Goal: Transaction & Acquisition: Purchase product/service

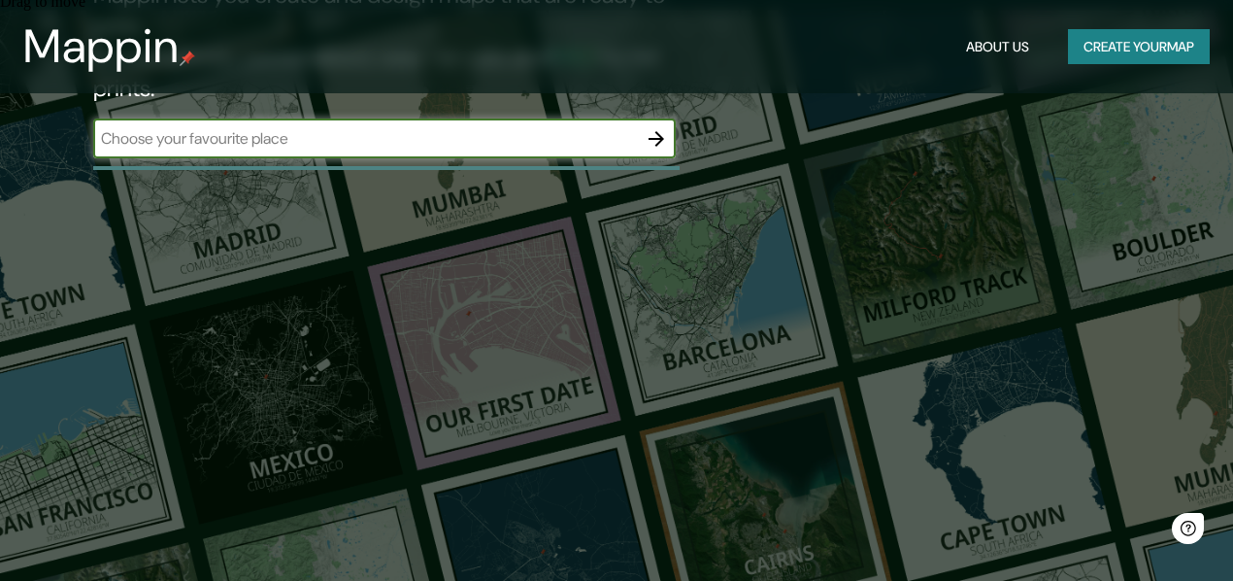
scroll to position [291, 0]
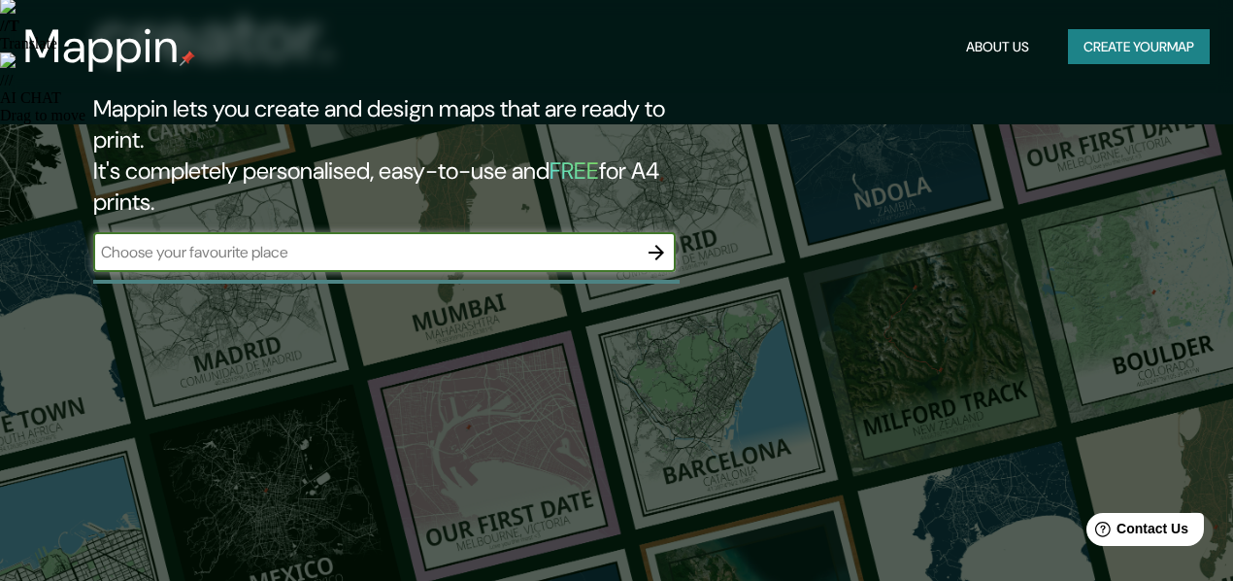
click at [1124, 38] on button "Create your map" at bounding box center [1139, 47] width 142 height 36
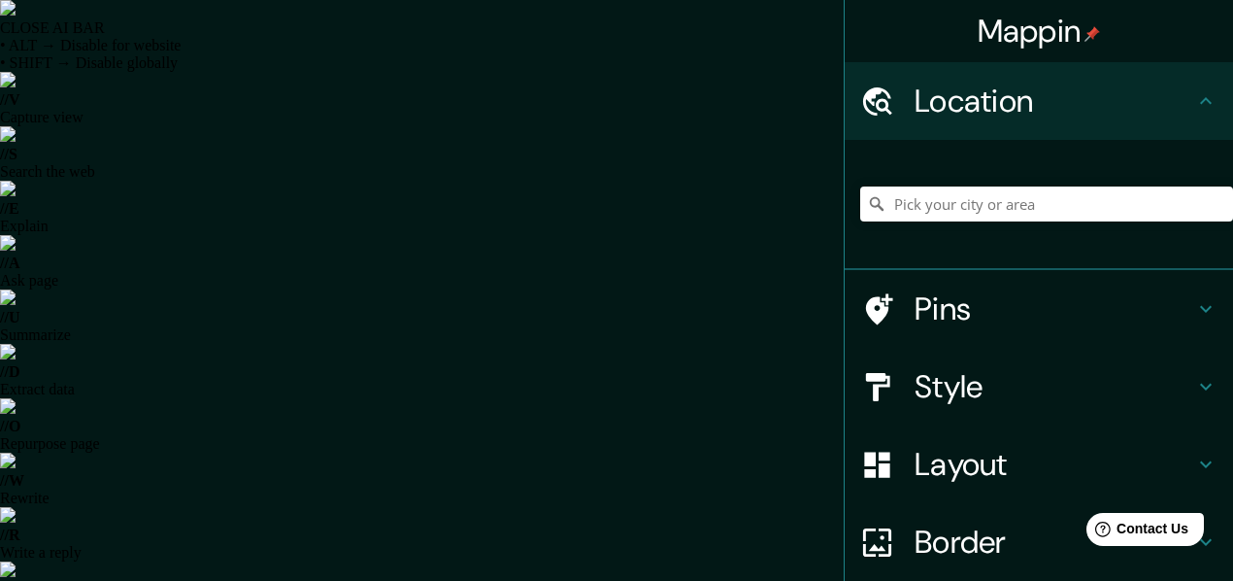
click at [1103, 92] on h4 "Location" at bounding box center [1054, 101] width 280 height 39
click at [1201, 106] on icon at bounding box center [1205, 100] width 23 height 23
click at [1048, 211] on input "Pick your city or area" at bounding box center [1046, 203] width 373 height 35
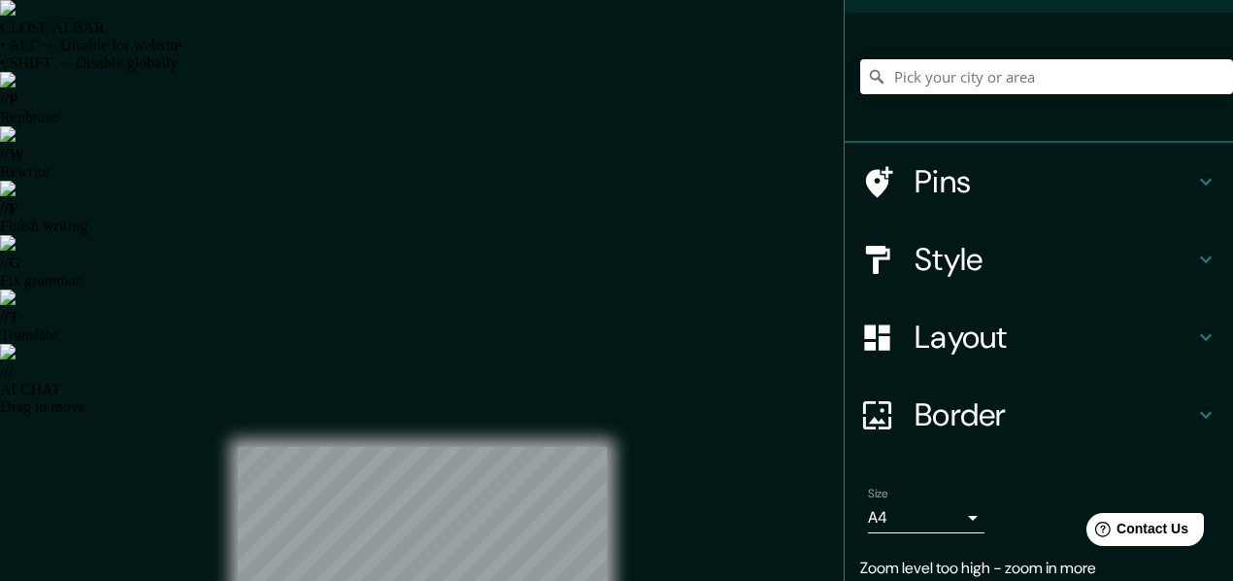
scroll to position [194, 0]
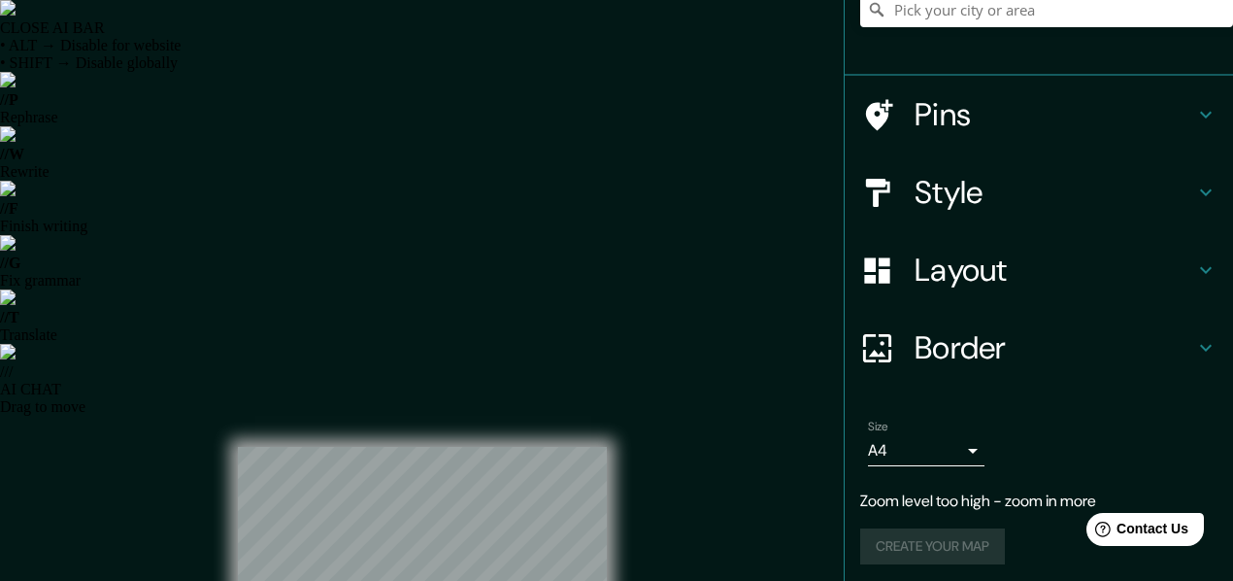
click at [1028, 339] on h4 "Border" at bounding box center [1054, 347] width 280 height 39
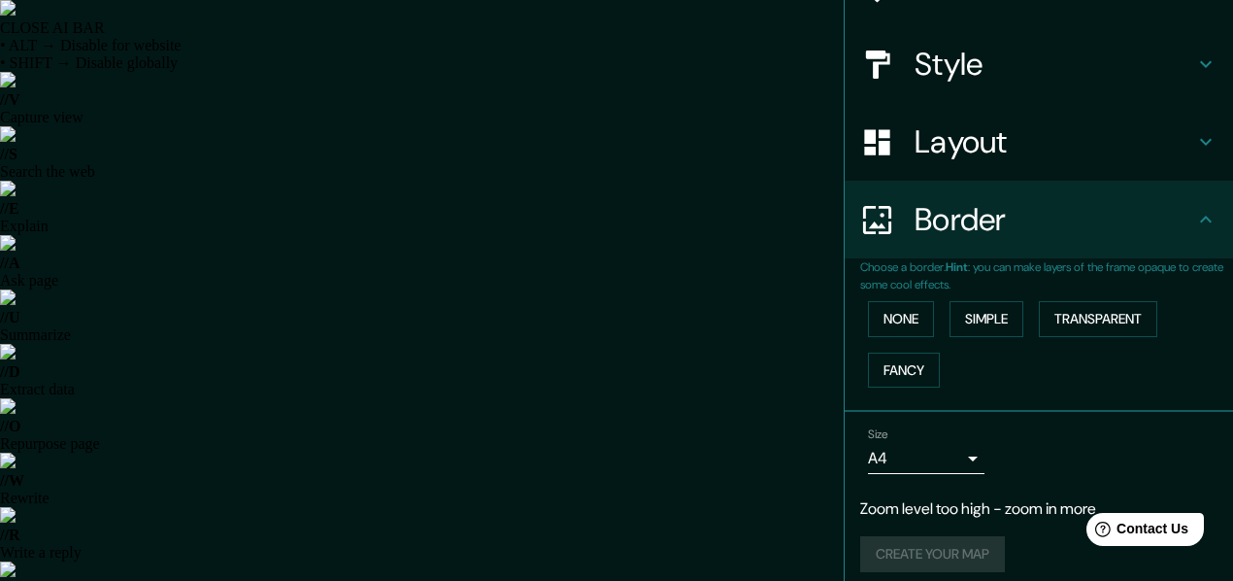
scroll to position [169, 0]
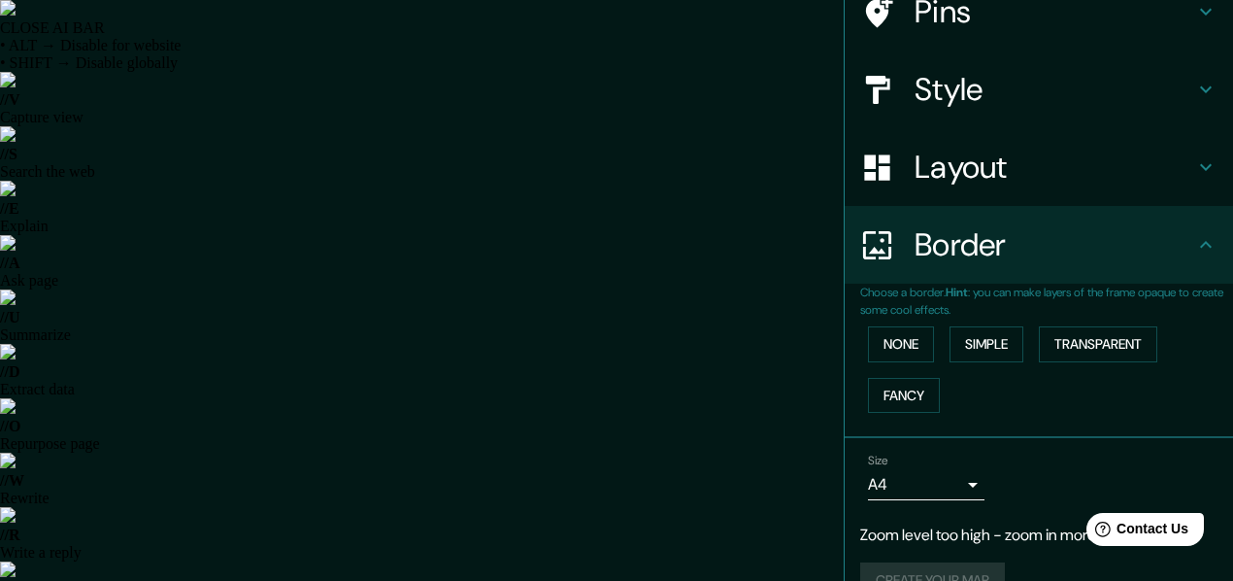
click at [1052, 191] on div "Layout" at bounding box center [1039, 167] width 388 height 78
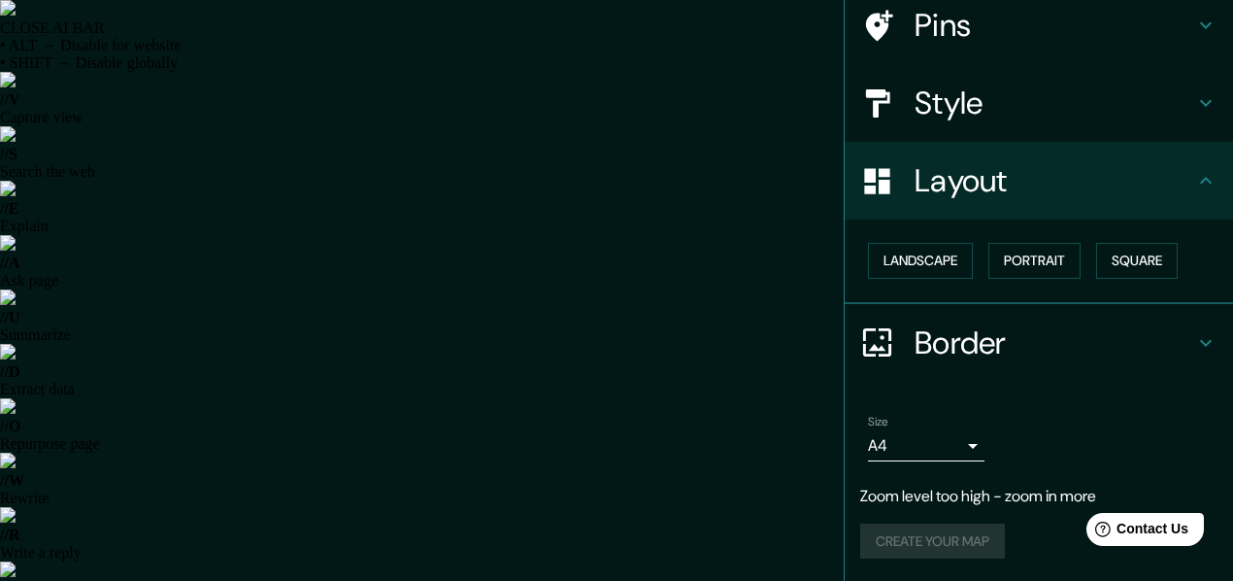
scroll to position [155, 0]
click at [1126, 116] on h4 "Style" at bounding box center [1054, 102] width 280 height 39
click at [1184, 115] on div "Style" at bounding box center [1039, 103] width 388 height 78
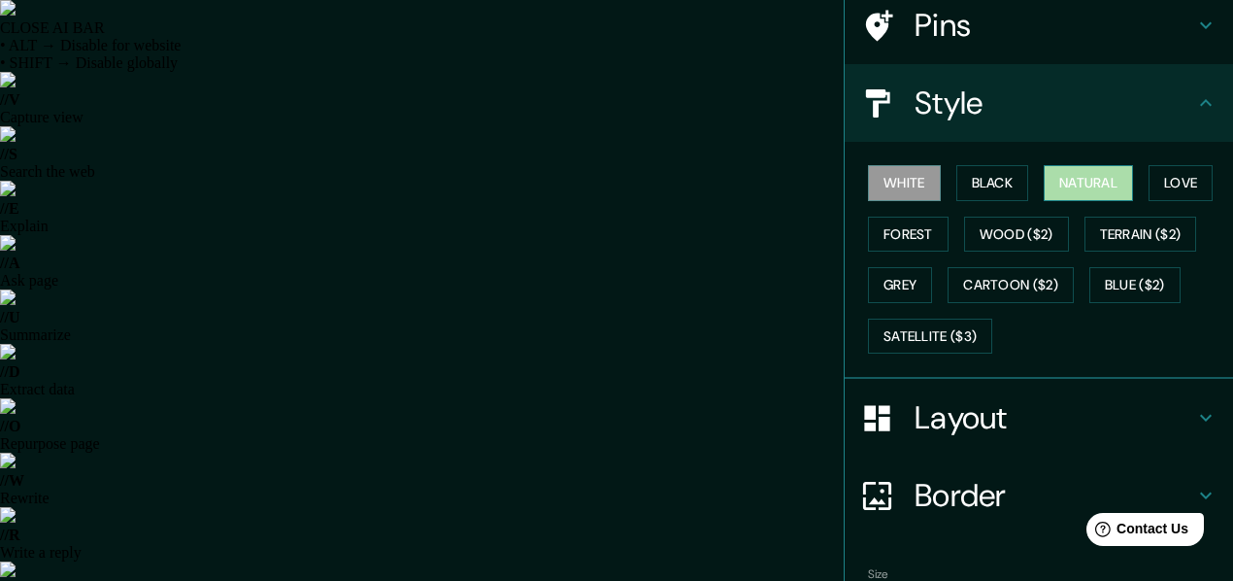
click at [1071, 189] on button "Natural" at bounding box center [1088, 183] width 89 height 36
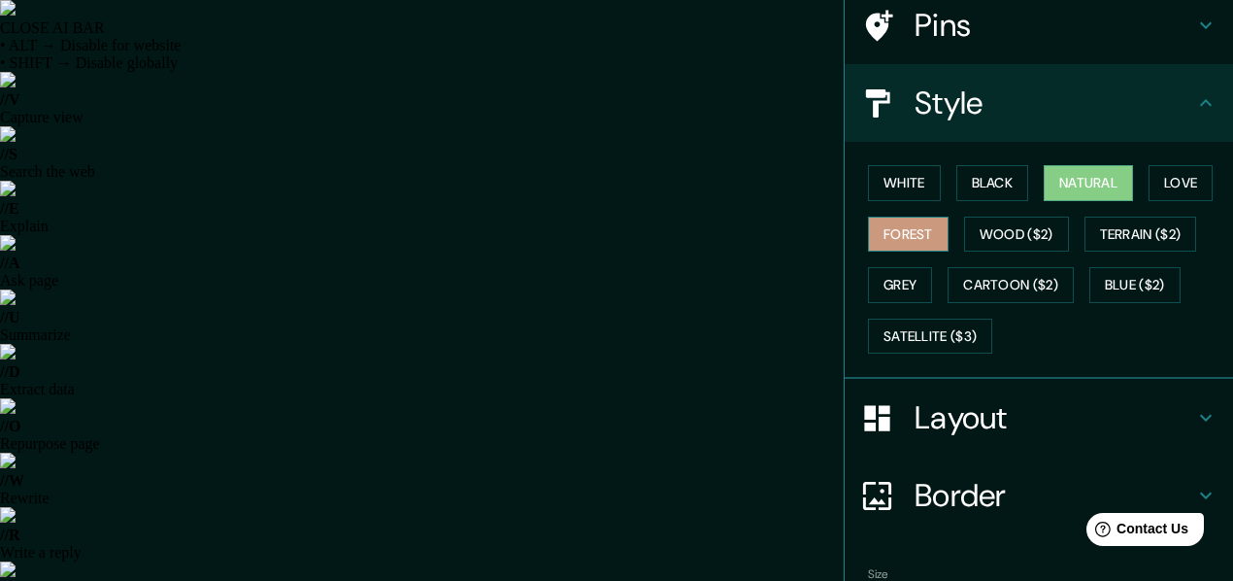
click at [896, 227] on button "Forest" at bounding box center [908, 234] width 81 height 36
click at [1190, 183] on button "Love" at bounding box center [1180, 183] width 64 height 36
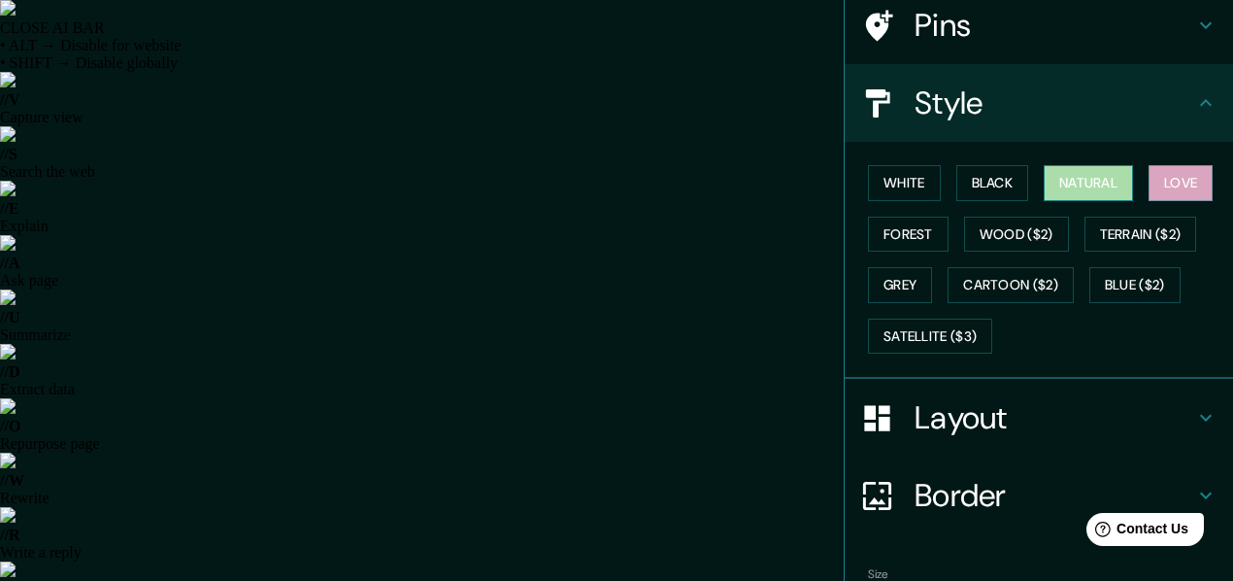
click at [1074, 185] on button "Natural" at bounding box center [1088, 183] width 89 height 36
click at [1082, 83] on div "Style" at bounding box center [1039, 103] width 388 height 78
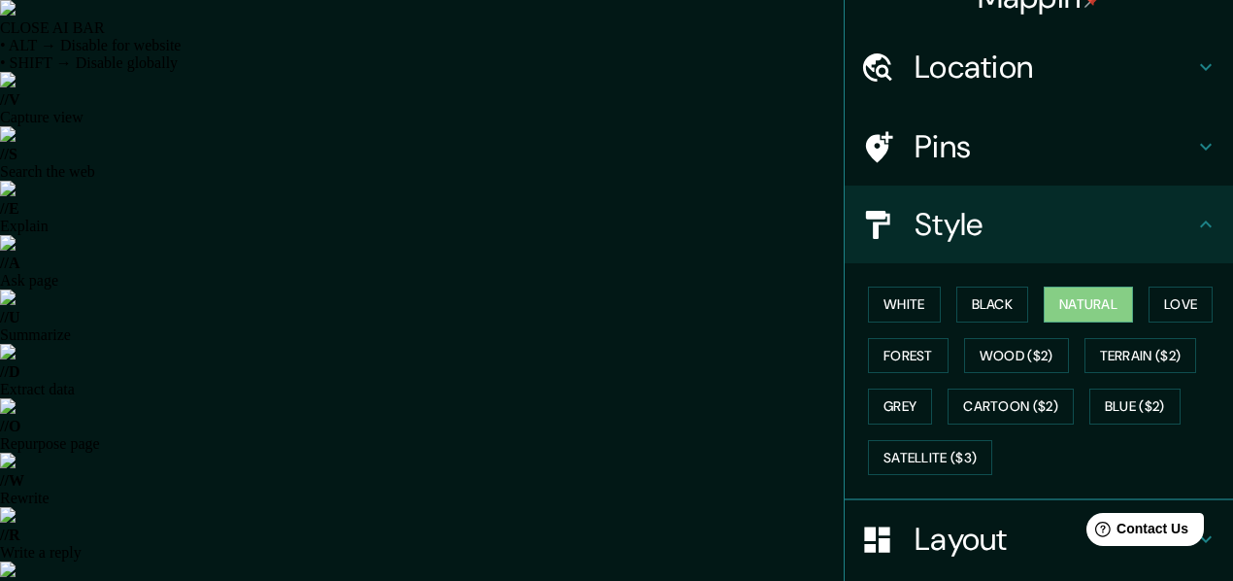
scroll to position [0, 0]
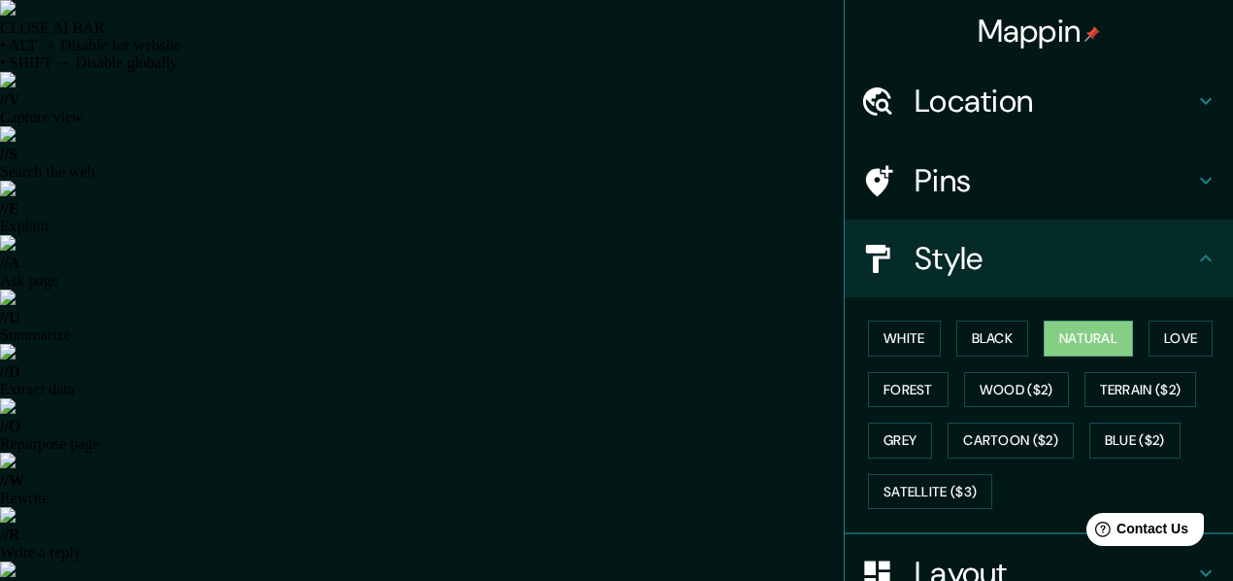
click at [1085, 194] on h4 "Pins" at bounding box center [1054, 180] width 280 height 39
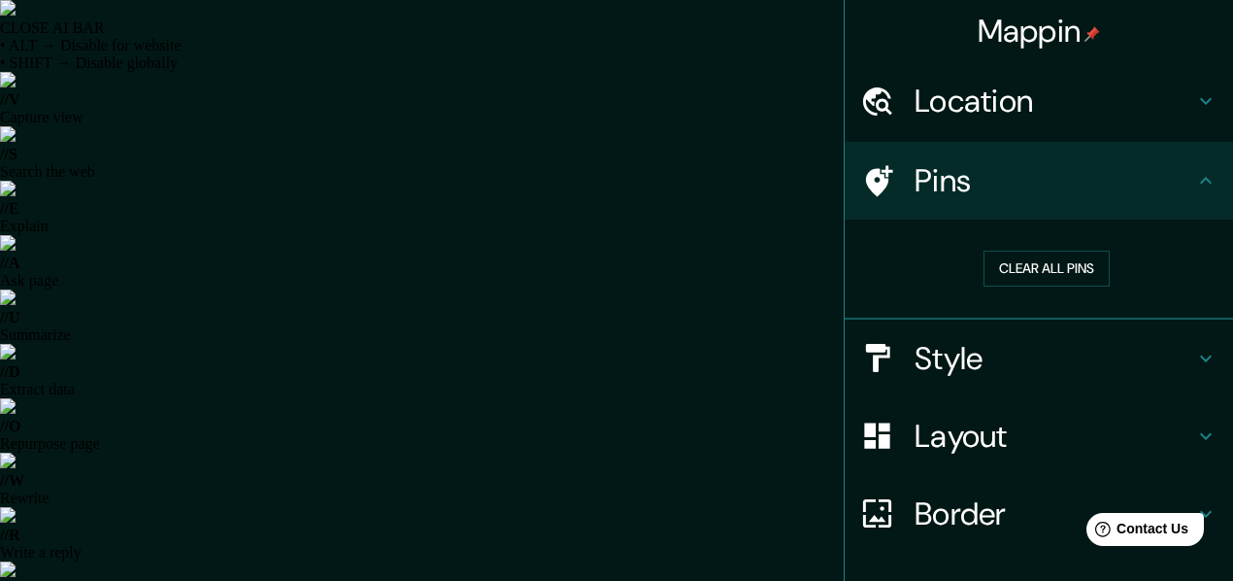
click at [1035, 128] on div "Location" at bounding box center [1039, 101] width 388 height 78
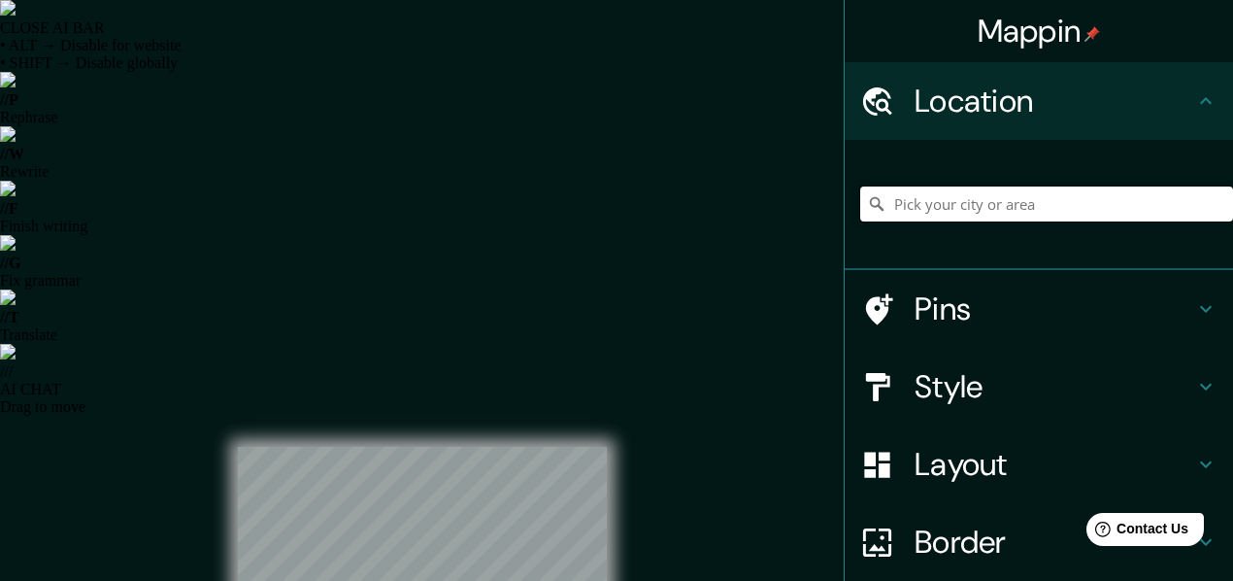
click at [999, 207] on input "Pick your city or area" at bounding box center [1046, 203] width 373 height 35
type input "[GEOGRAPHIC_DATA], [GEOGRAPHIC_DATA], [GEOGRAPHIC_DATA] 1390000, [GEOGRAPHIC_DA…"
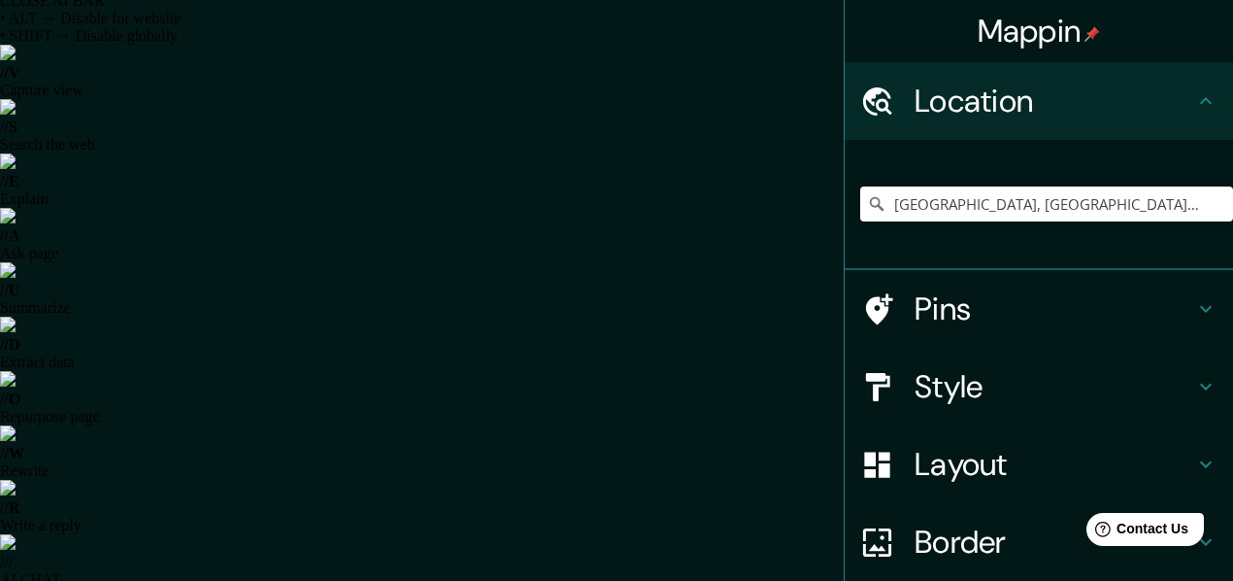
scroll to position [35, 0]
